Goal: Use online tool/utility: Utilize a website feature to perform a specific function

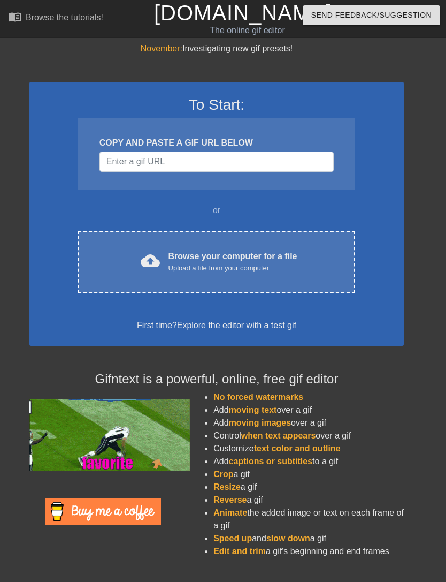
click at [315, 247] on div "cloud_upload Browse your computer for a file Upload a file from your computer C…" at bounding box center [216, 262] width 277 height 63
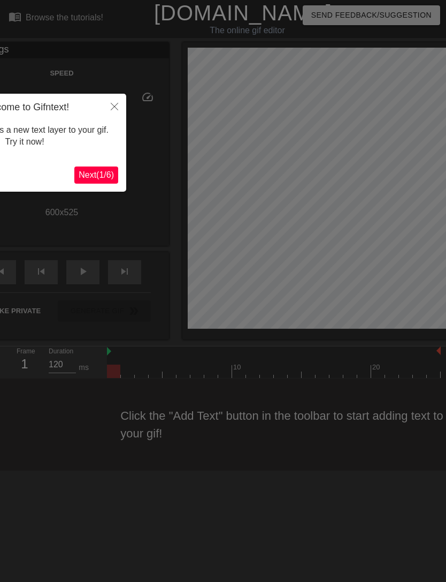
click at [123, 102] on button "Close" at bounding box center [115, 106] width 24 height 25
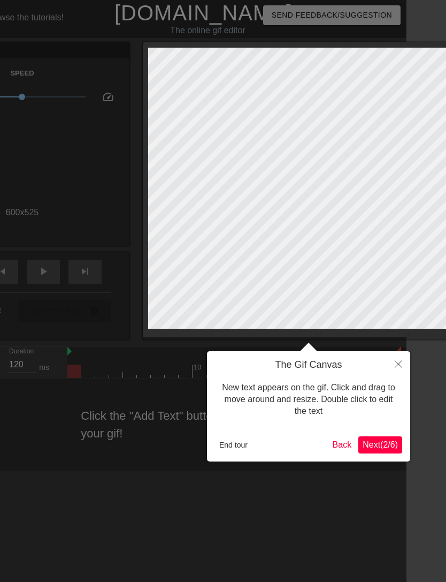
scroll to position [0, 68]
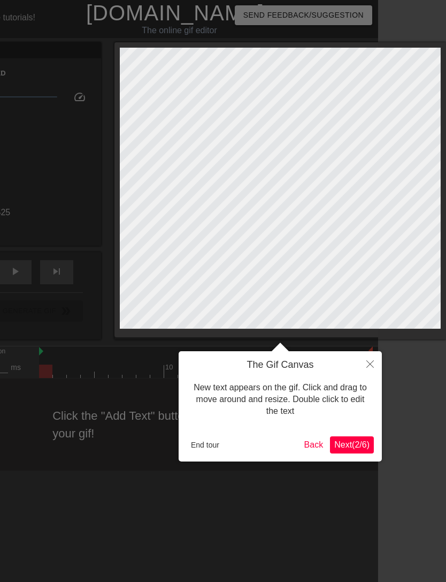
click at [369, 367] on icon "Close" at bounding box center [370, 363] width 7 height 7
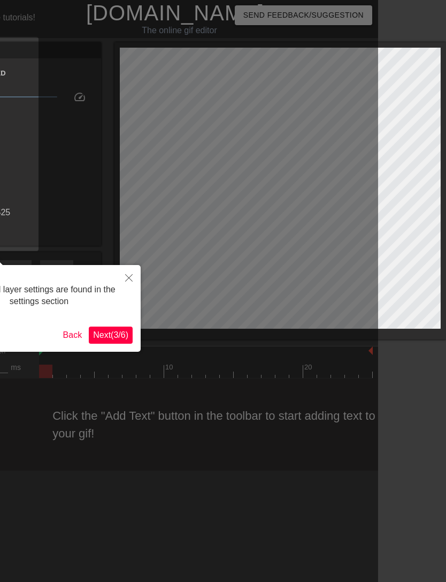
click at [138, 278] on button "Close" at bounding box center [129, 277] width 24 height 25
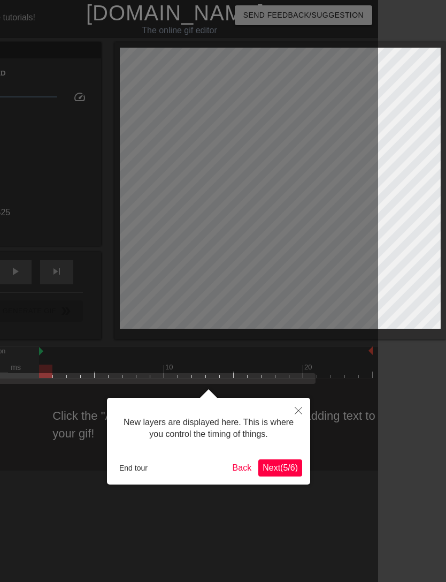
scroll to position [9, 0]
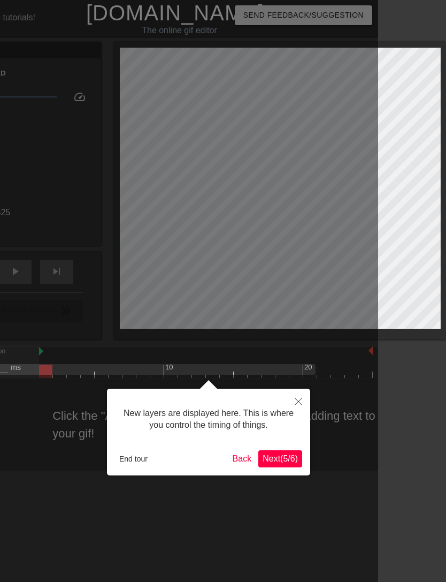
click at [304, 409] on button "Close" at bounding box center [299, 401] width 24 height 25
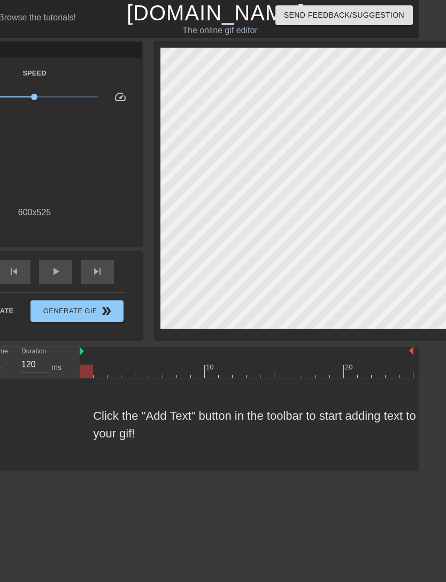
scroll to position [0, 0]
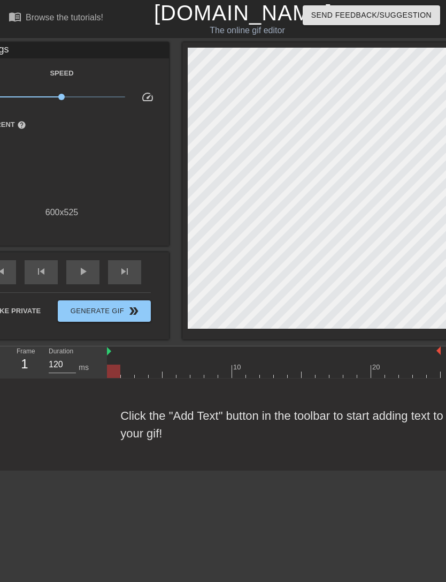
click at [86, 275] on span "play_arrow" at bounding box center [83, 271] width 13 height 13
type input "120"
click at [82, 277] on span "pause" at bounding box center [83, 271] width 13 height 13
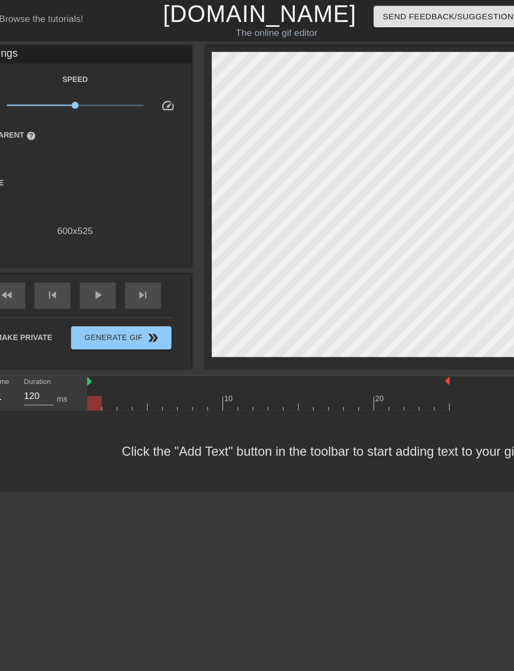
scroll to position [0, 34]
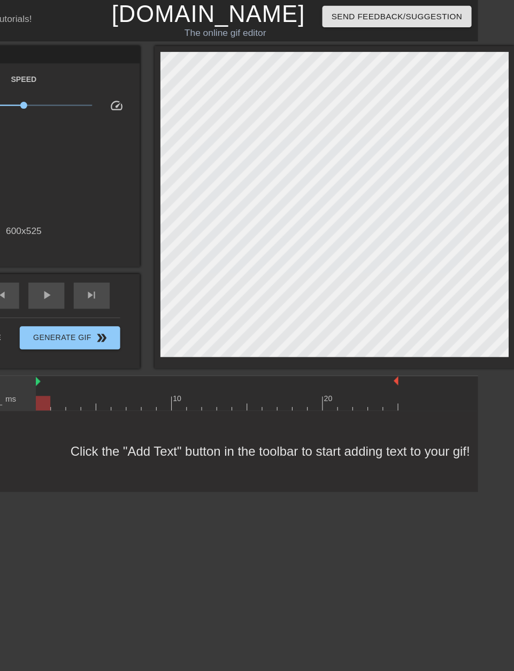
click at [337, 412] on div "Click the "Add Text" button in the toolbar to start adding text to your gif!" at bounding box center [223, 415] width 514 height 74
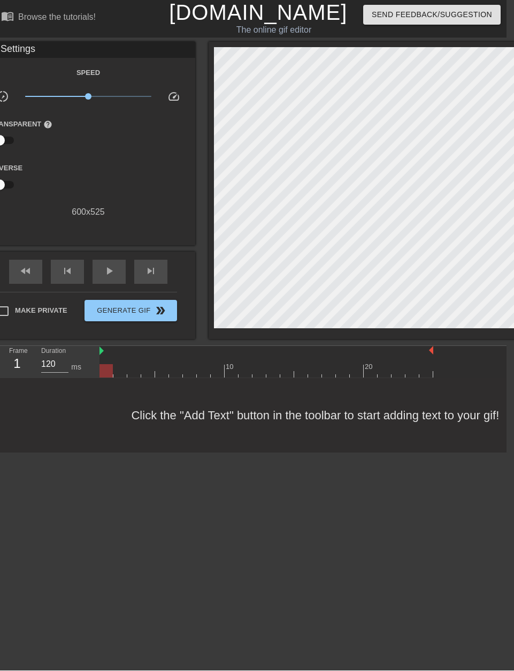
scroll to position [0, 0]
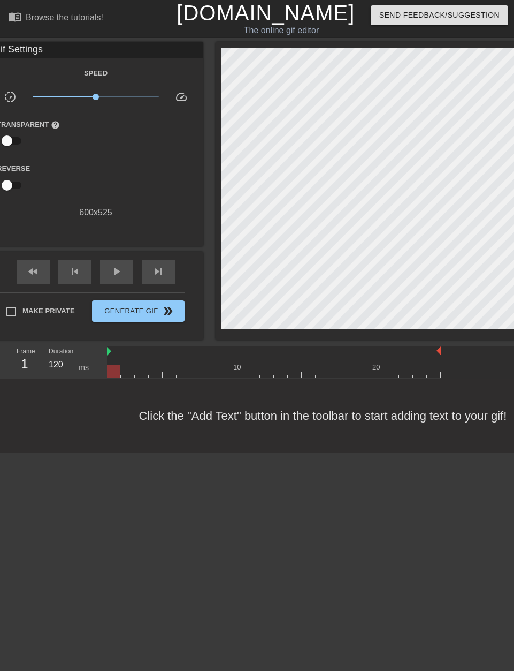
click at [218, 422] on div "Click the "Add Text" button in the toolbar to start adding text to your gif!" at bounding box center [257, 415] width 514 height 74
click at [208, 417] on div "Click the "Add Text" button in the toolbar to start adding text to your gif!" at bounding box center [257, 415] width 514 height 74
click at [279, 451] on div "Click the "Add Text" button in the toolbar to start adding text to your gif!" at bounding box center [257, 415] width 514 height 74
click at [142, 314] on span "Generate Gif double_arrow" at bounding box center [138, 311] width 84 height 13
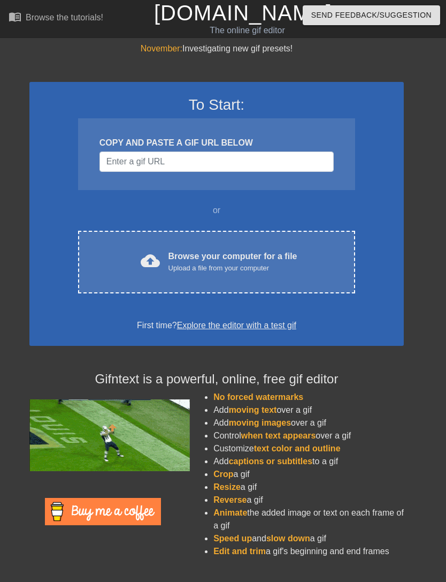
click at [283, 249] on div "cloud_upload Browse your computer for a file Upload a file from your computer C…" at bounding box center [216, 262] width 277 height 63
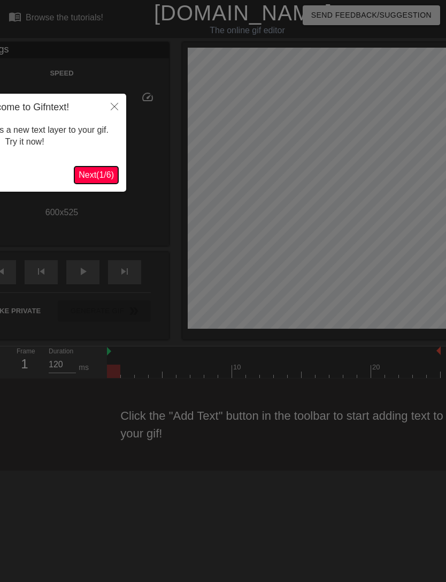
click at [91, 176] on span "Next ( 1 / 6 )" at bounding box center [96, 174] width 35 height 9
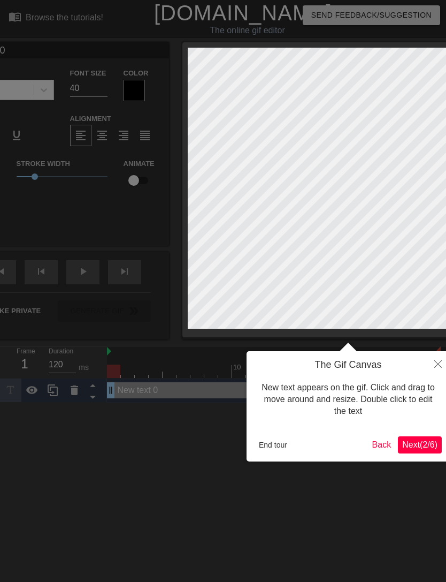
click at [416, 443] on span "Next ( 2 / 6 )" at bounding box center [420, 444] width 35 height 9
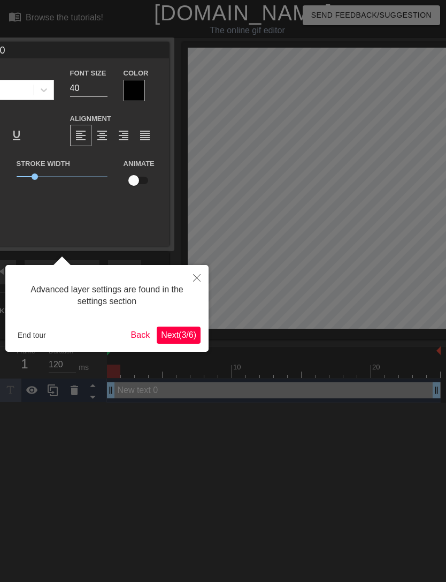
click at [194, 338] on span "Next ( 3 / 6 )" at bounding box center [178, 334] width 35 height 9
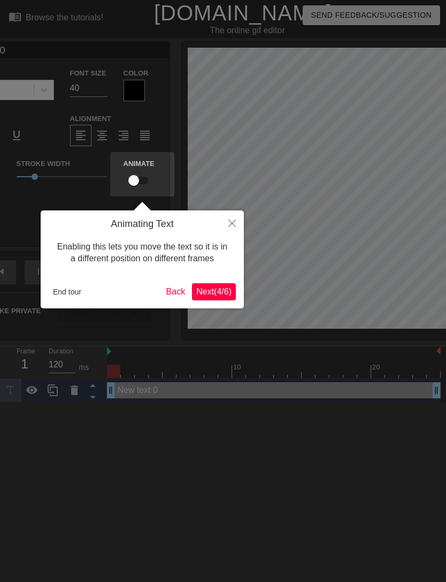
click at [225, 290] on span "Next ( 4 / 6 )" at bounding box center [213, 291] width 35 height 9
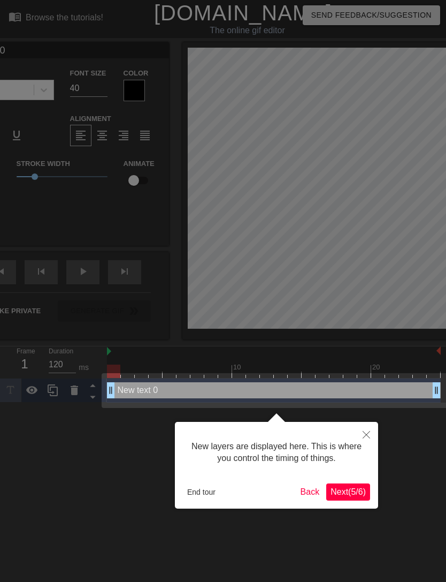
click at [353, 491] on span "Next ( 5 / 6 )" at bounding box center [348, 491] width 35 height 9
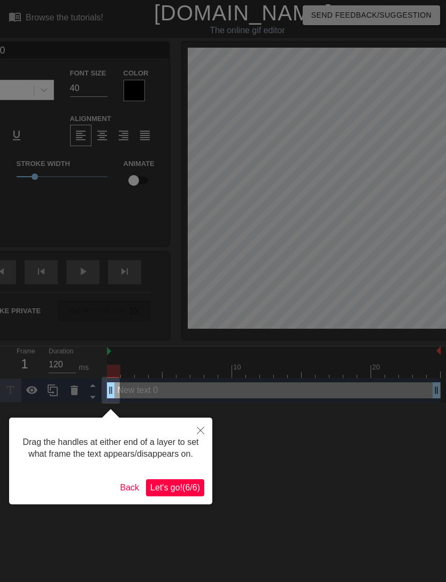
click at [194, 492] on span "Let's go! ( 6 / 6 )" at bounding box center [175, 487] width 50 height 9
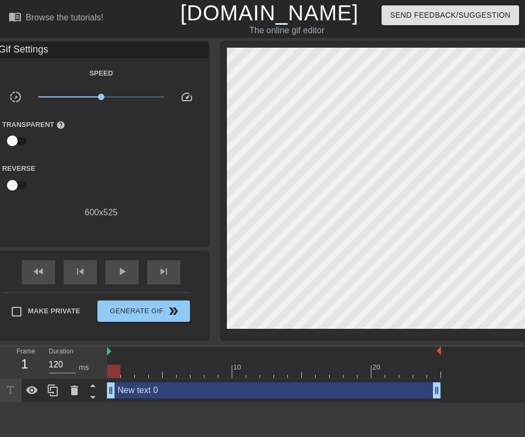
click at [16, 389] on icon at bounding box center [10, 390] width 12 height 12
click at [16, 391] on icon at bounding box center [10, 390] width 12 height 12
click at [33, 390] on icon at bounding box center [32, 390] width 12 height 8
click at [35, 391] on icon at bounding box center [32, 390] width 12 height 10
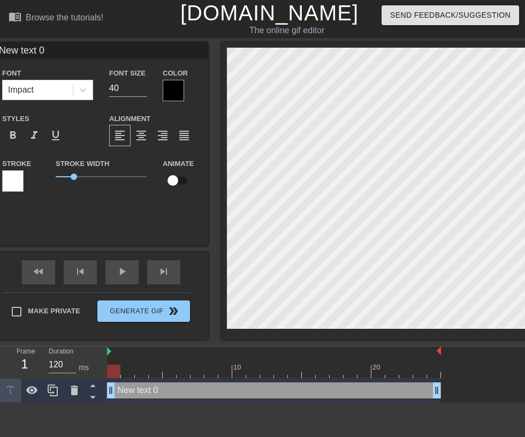
scroll to position [0, 1]
type input "Nw text 0"
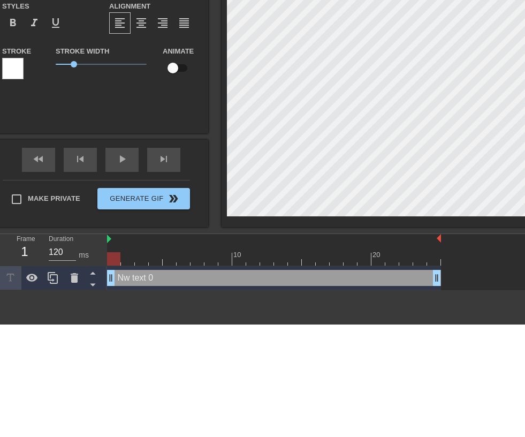
type textarea "w text 0"
type input "w text 0"
type textarea "w text 0"
type input "w text"
type textarea "w text"
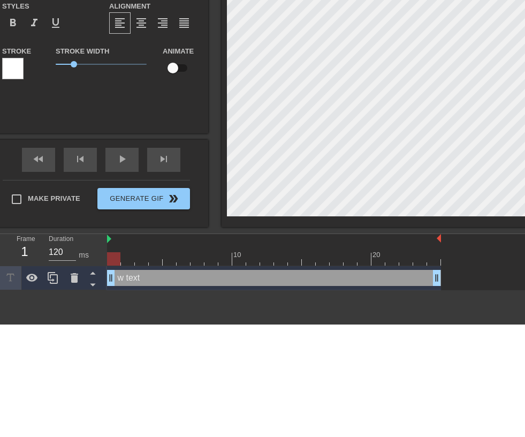
type input "w text"
type textarea "w tex"
type input "w tex"
type textarea "w te"
type input "w te"
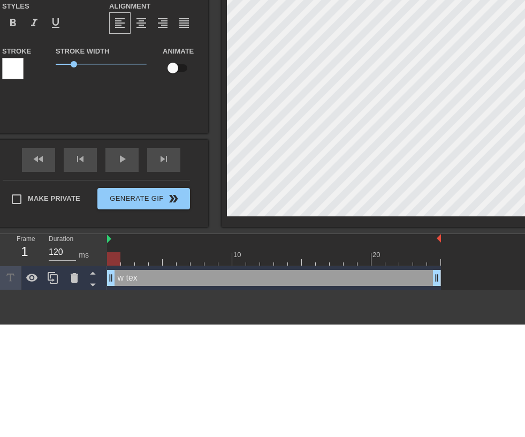
type textarea "w t"
type input "w t"
type textarea "w"
type input "w"
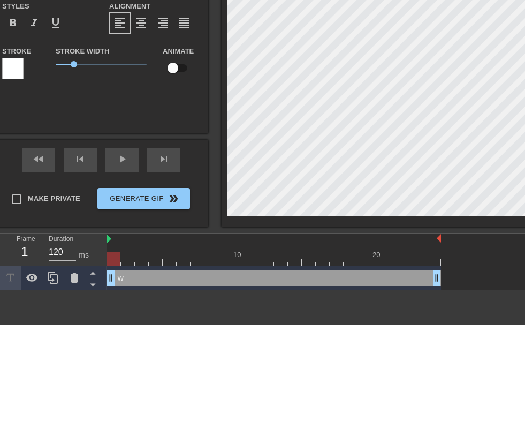
type textarea "w"
type input "w"
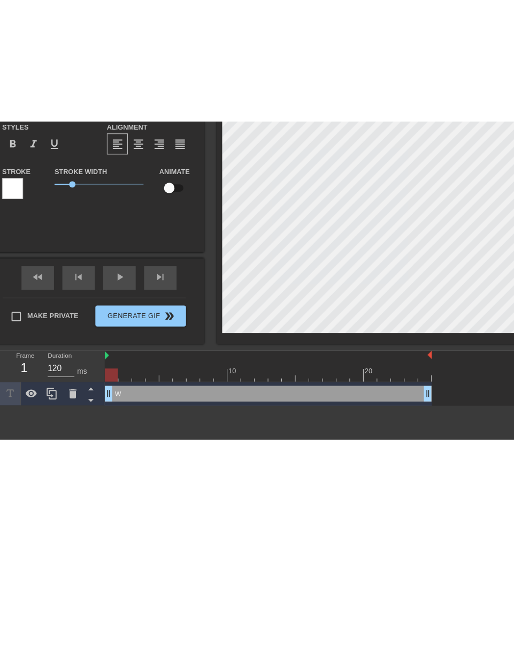
scroll to position [0, 0]
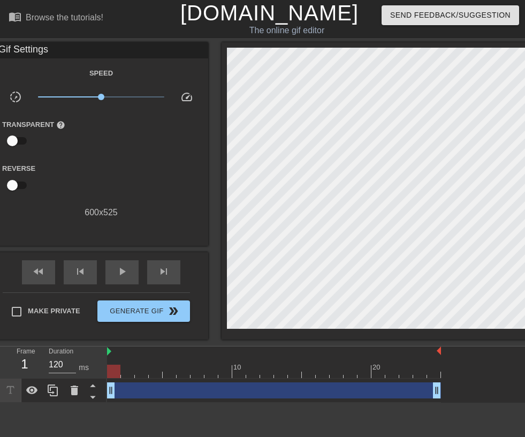
click at [37, 384] on icon at bounding box center [32, 390] width 13 height 13
click at [14, 398] on div at bounding box center [10, 390] width 21 height 24
click at [32, 394] on icon at bounding box center [32, 390] width 12 height 10
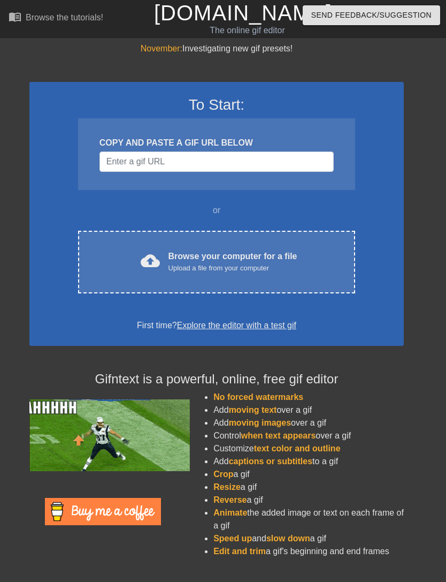
click at [321, 264] on div "cloud_upload Browse your computer for a file Upload a file from your computer" at bounding box center [217, 262] width 232 height 24
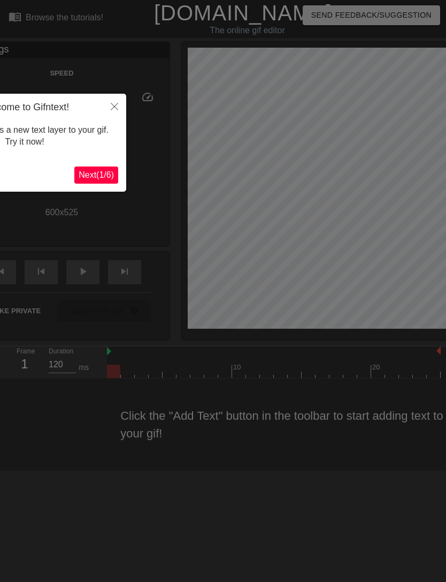
click at [115, 111] on button "Close" at bounding box center [115, 106] width 24 height 25
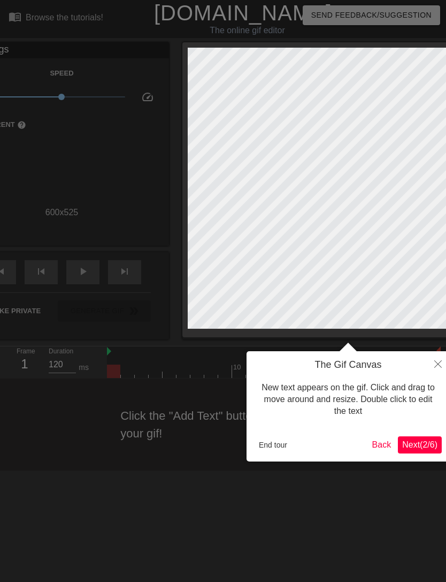
click at [435, 367] on icon "Close" at bounding box center [438, 363] width 7 height 7
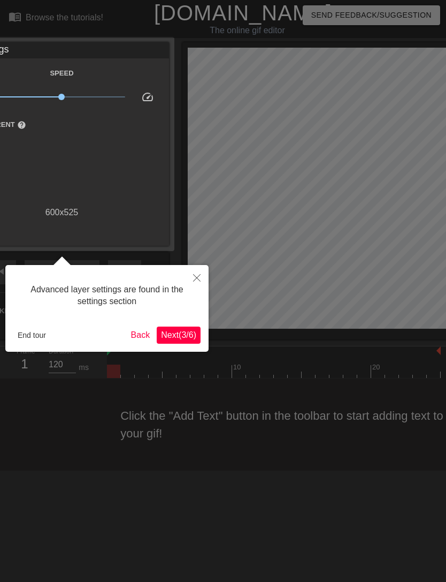
click at [439, 366] on div at bounding box center [223, 291] width 446 height 582
click at [202, 277] on button "Close" at bounding box center [197, 277] width 24 height 25
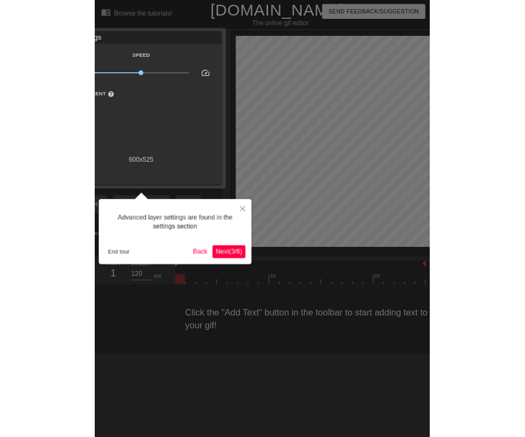
scroll to position [9, 0]
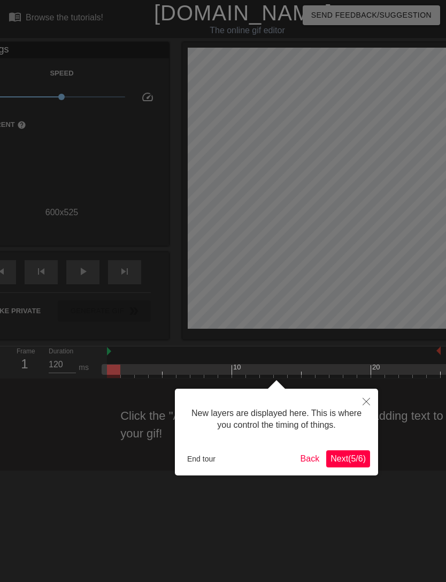
click at [369, 408] on button "Close" at bounding box center [367, 401] width 24 height 25
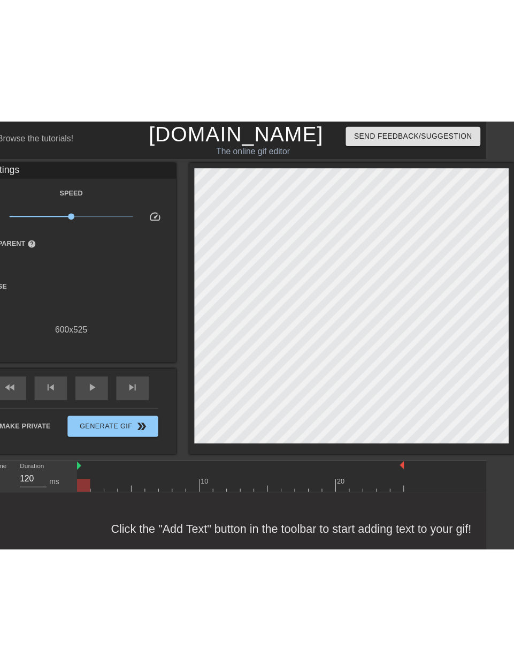
scroll to position [0, 0]
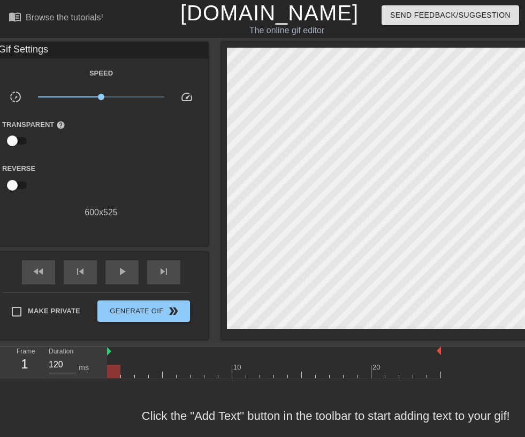
click at [63, 385] on div "Click the "Add Text" button in the toolbar to start adding text to your gif!" at bounding box center [262, 415] width 525 height 74
click at [31, 374] on div "Frame 1" at bounding box center [25, 361] width 32 height 31
click at [154, 217] on div "600 x 525" at bounding box center [101, 212] width 214 height 13
click at [113, 216] on div "600 x 525" at bounding box center [101, 212] width 214 height 13
